Goal: Communication & Community: Share content

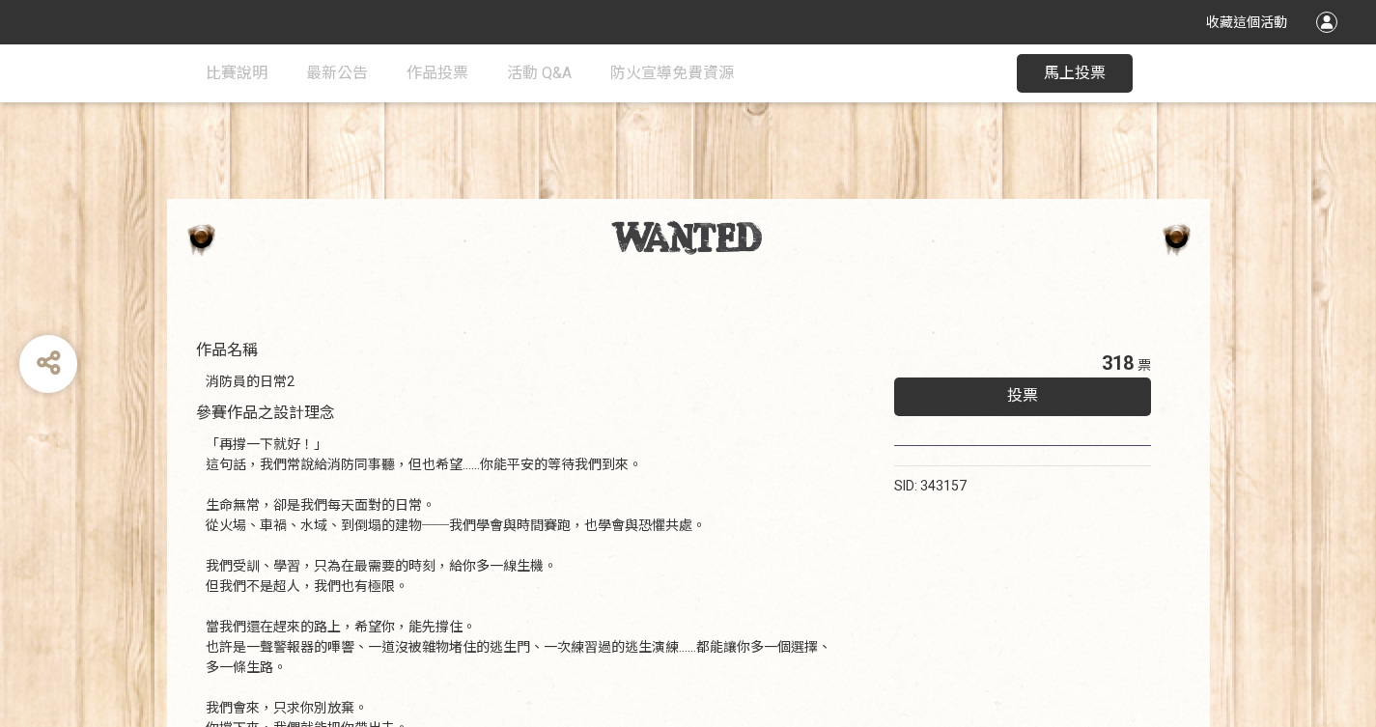
click at [949, 395] on div "投票" at bounding box center [1023, 397] width 258 height 39
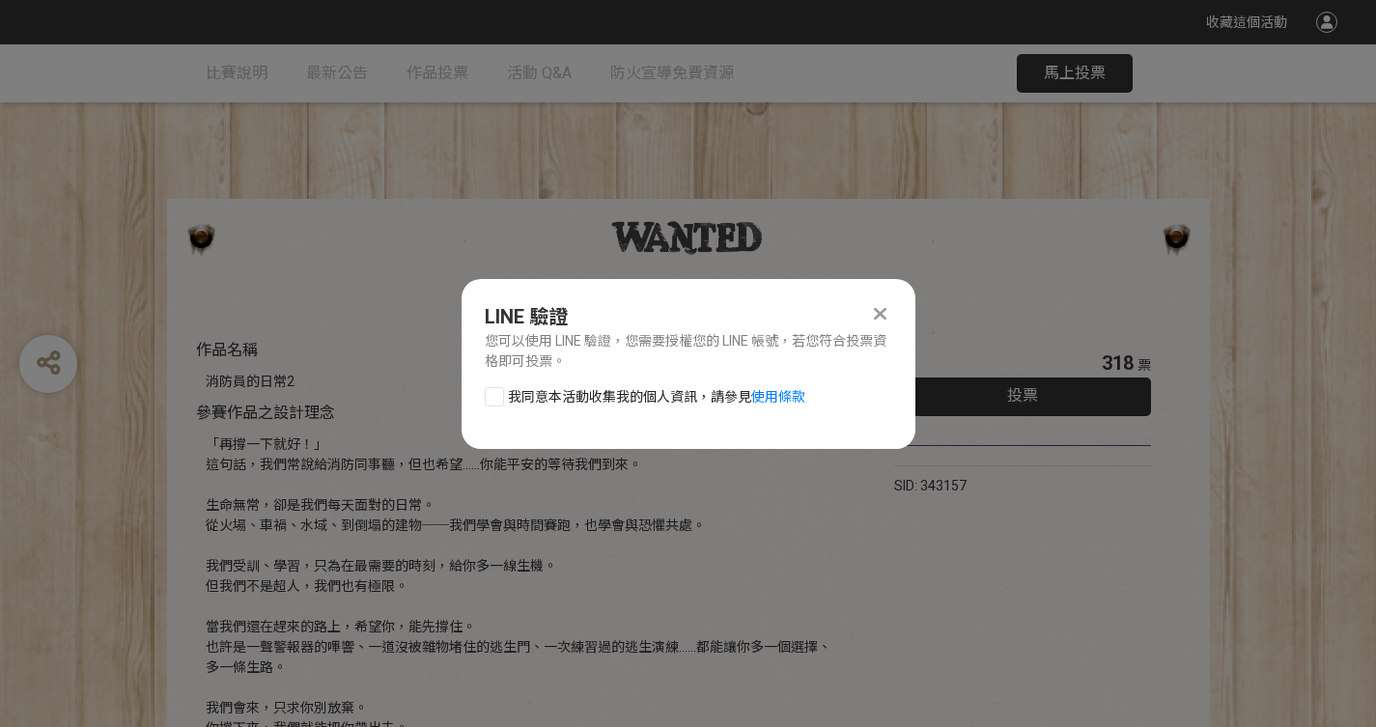
click at [536, 409] on div "我同意本活動收集我的個人資訊，請參見 使用條款" at bounding box center [689, 406] width 454 height 39
click at [605, 393] on span "我同意本活動收集我的個人資訊，請參見 使用條款" at bounding box center [656, 397] width 297 height 20
click at [498, 393] on input "我同意本活動收集我的個人資訊，請參見 使用條款" at bounding box center [492, 396] width 13 height 13
checkbox input "false"
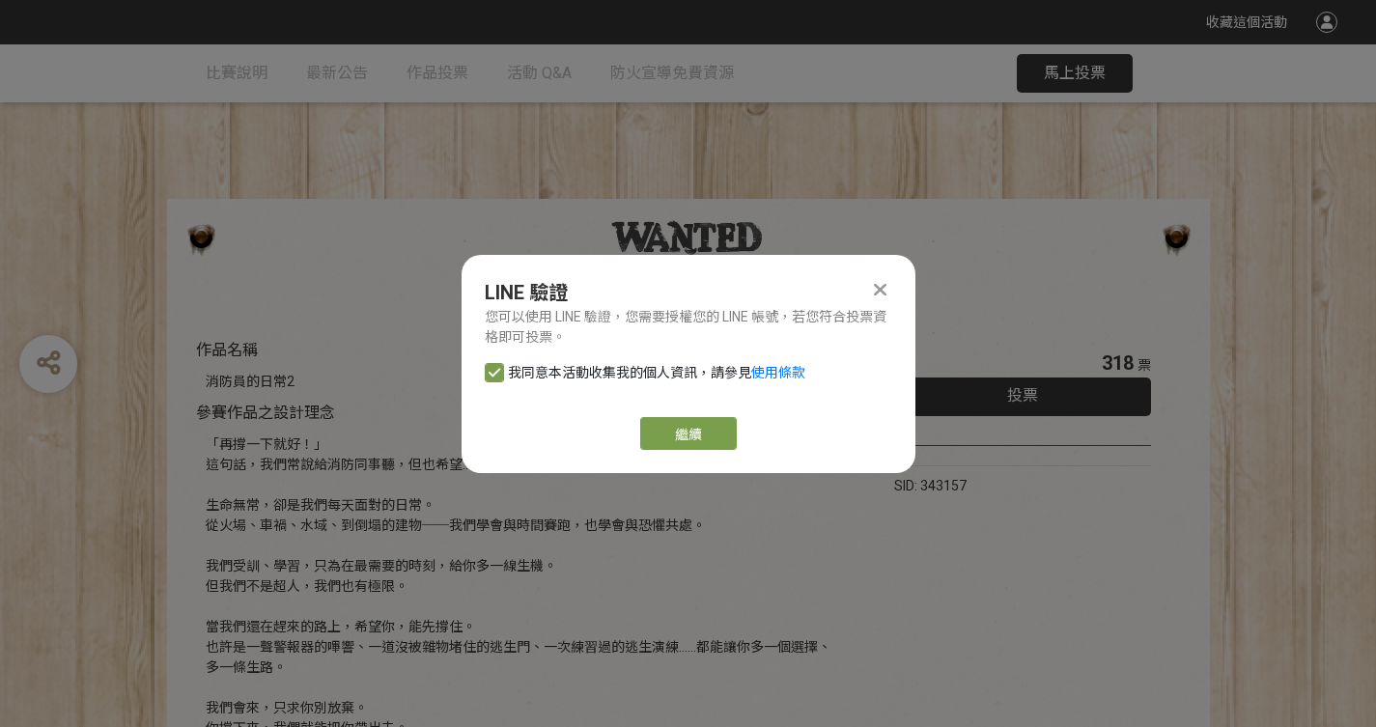
click at [882, 276] on div "LINE 驗證 您可以使用 LINE 驗證，您需要授權您的 LINE 帳號，若您符合投票資格即可投票。 我同意本活動收集我的個人資訊，請參見 使用條款 繼續" at bounding box center [689, 364] width 454 height 218
click at [883, 278] on div at bounding box center [880, 289] width 23 height 23
